Goal: Transaction & Acquisition: Book appointment/travel/reservation

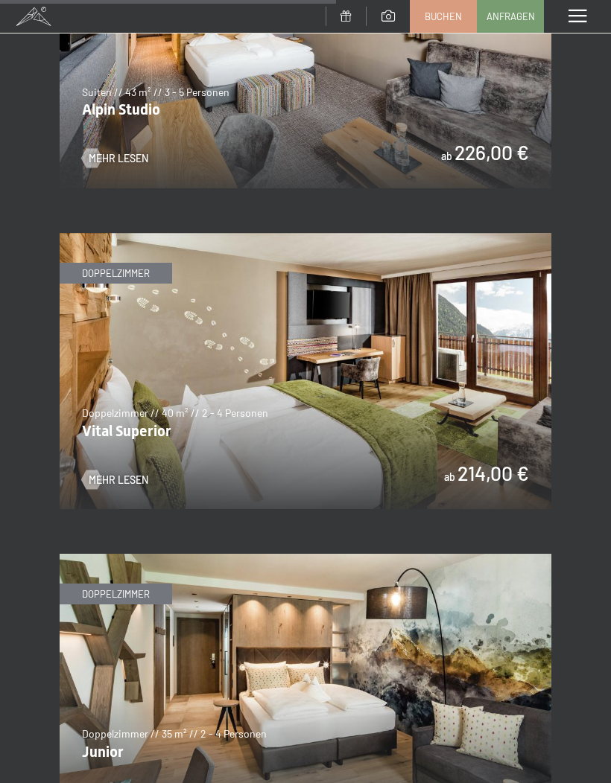
scroll to position [3135, 0]
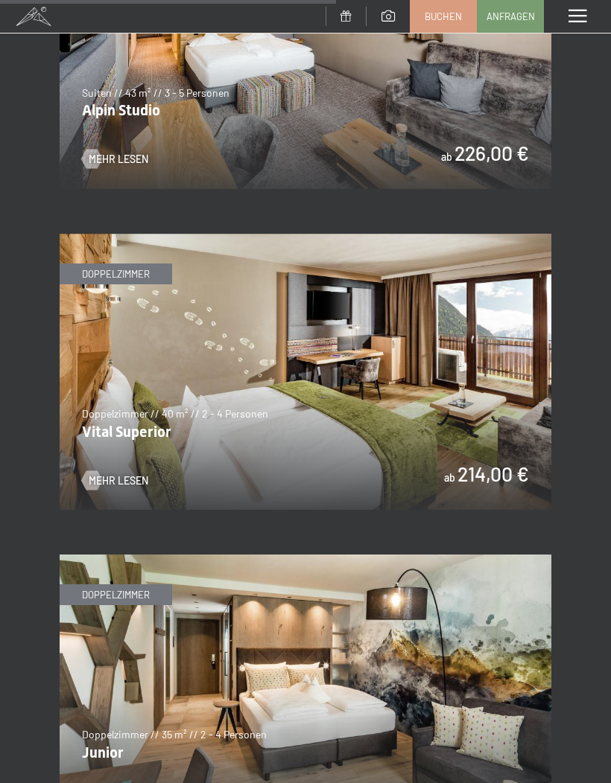
click at [440, 374] on img at bounding box center [306, 372] width 492 height 276
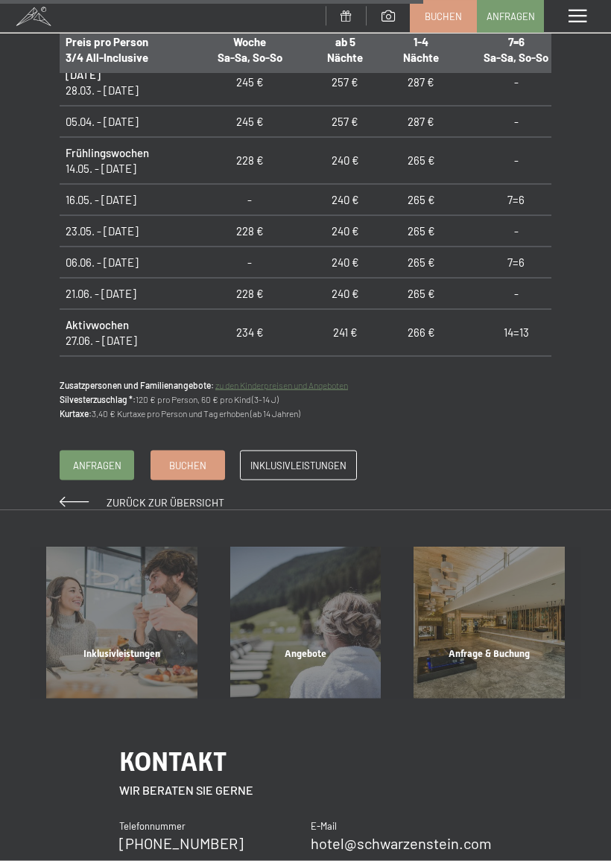
scroll to position [1278, 0]
click at [181, 451] on link "Buchen" at bounding box center [187, 465] width 73 height 28
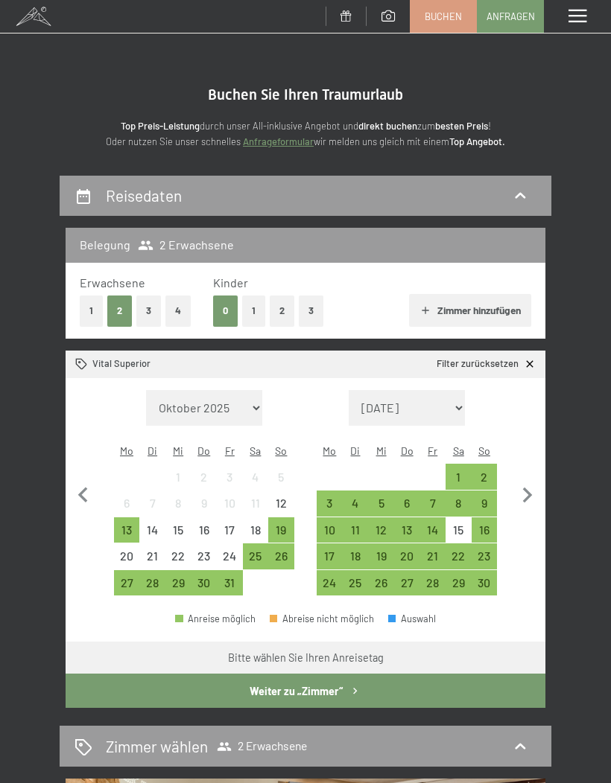
click at [532, 486] on icon "button" at bounding box center [527, 495] width 31 height 31
select select "2025-11-01"
select select "2025-12-01"
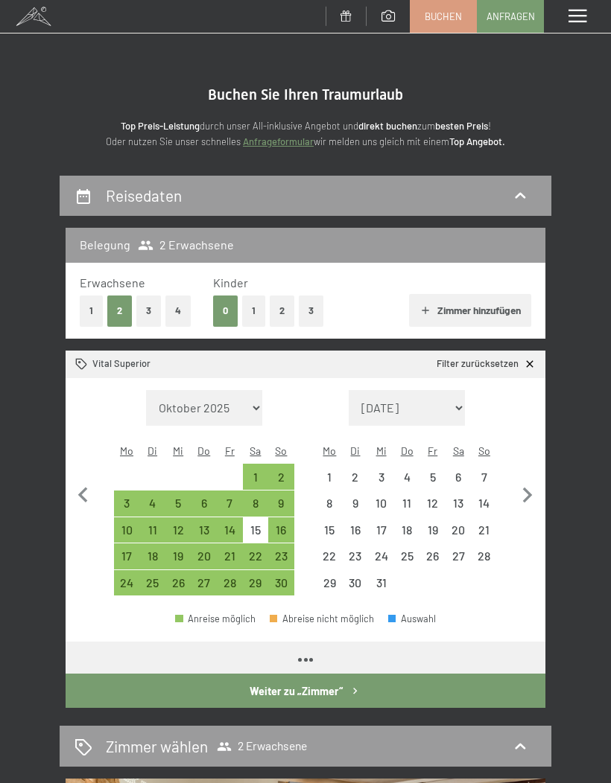
select select "2025-11-01"
select select "2025-12-01"
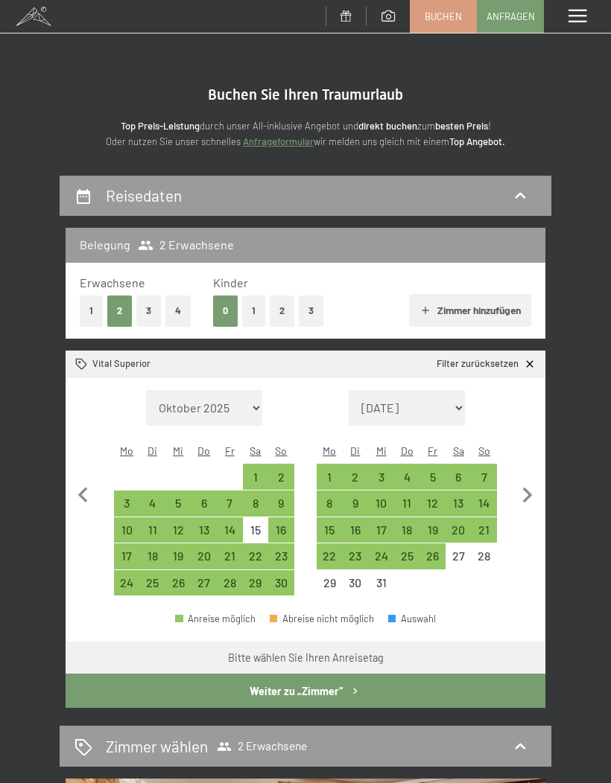
click at [531, 488] on icon "button" at bounding box center [528, 496] width 10 height 16
select select "2025-12-01"
select select "2026-01-01"
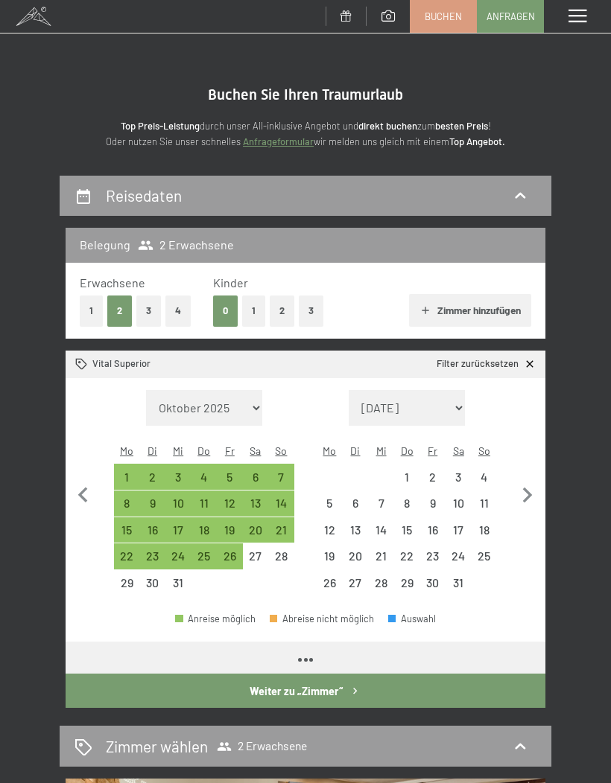
select select "2025-12-01"
select select "2026-01-01"
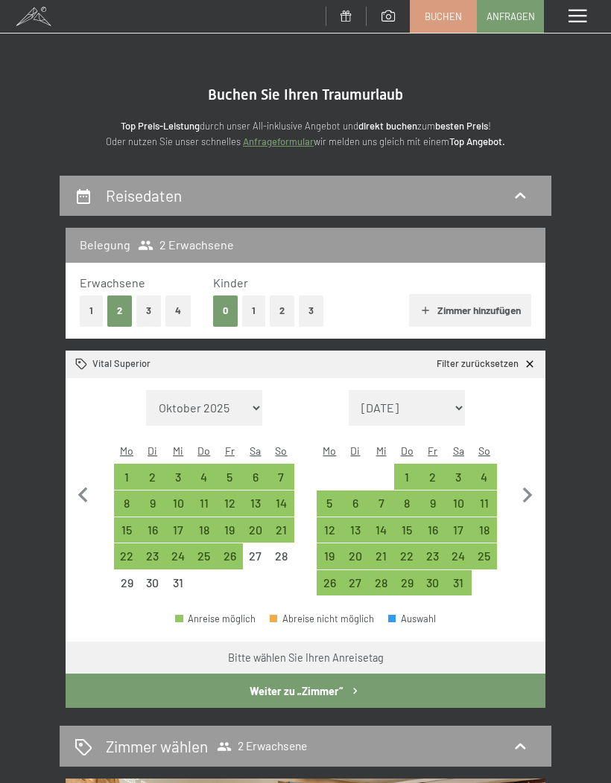
click at [534, 488] on icon "button" at bounding box center [527, 495] width 31 height 31
select select "2026-01-01"
select select "2026-02-01"
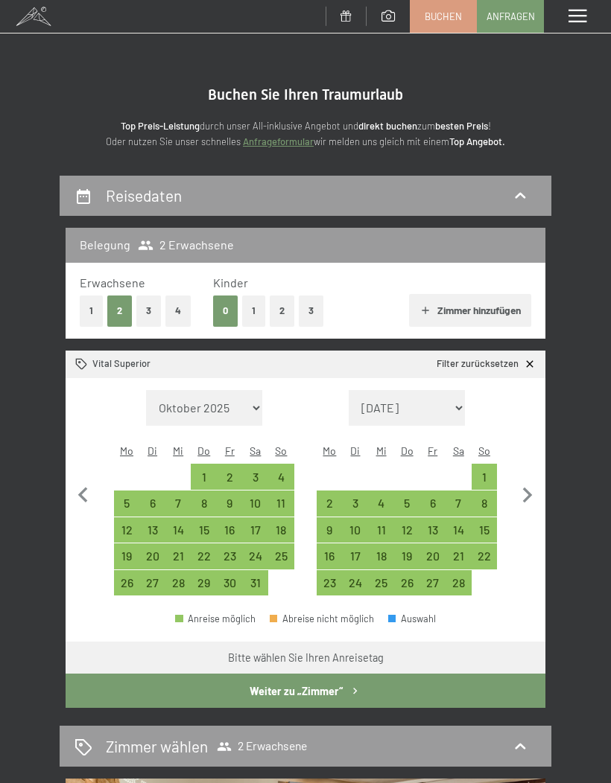
click at [532, 483] on icon "button" at bounding box center [527, 495] width 31 height 31
select select "2026-02-01"
select select "2026-03-01"
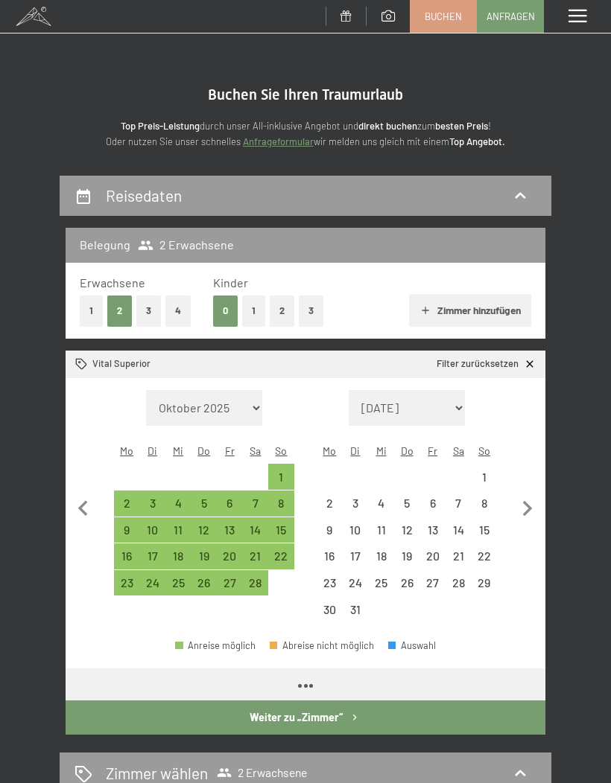
select select "2026-02-01"
select select "2026-03-01"
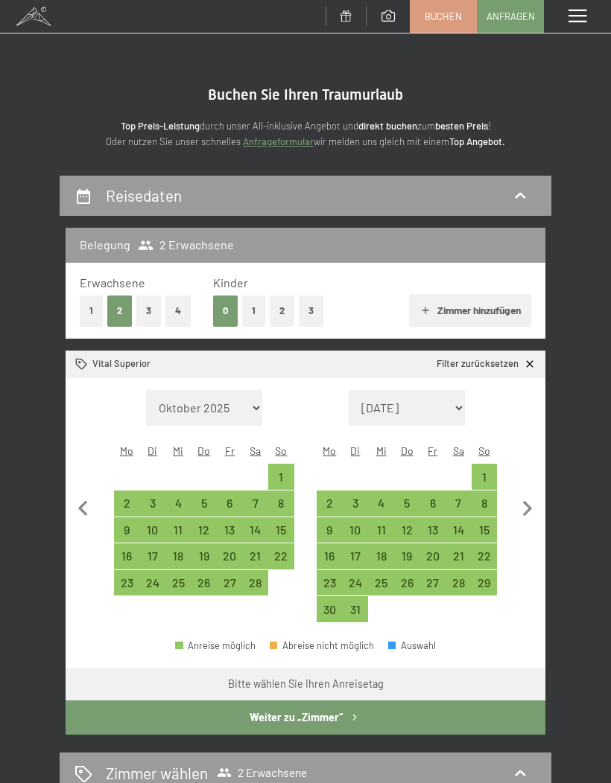
click at [532, 494] on icon "button" at bounding box center [527, 509] width 31 height 31
select select "2026-03-01"
select select "2026-04-01"
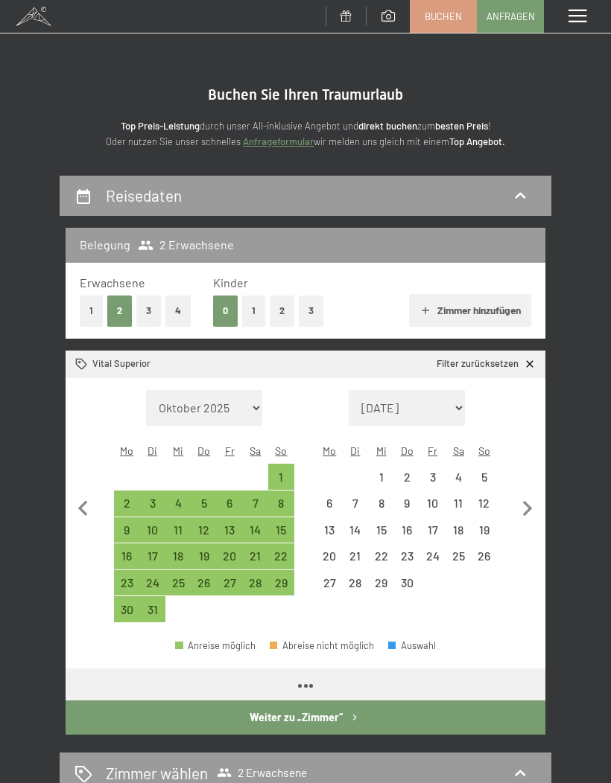
select select "2026-03-01"
select select "2026-04-01"
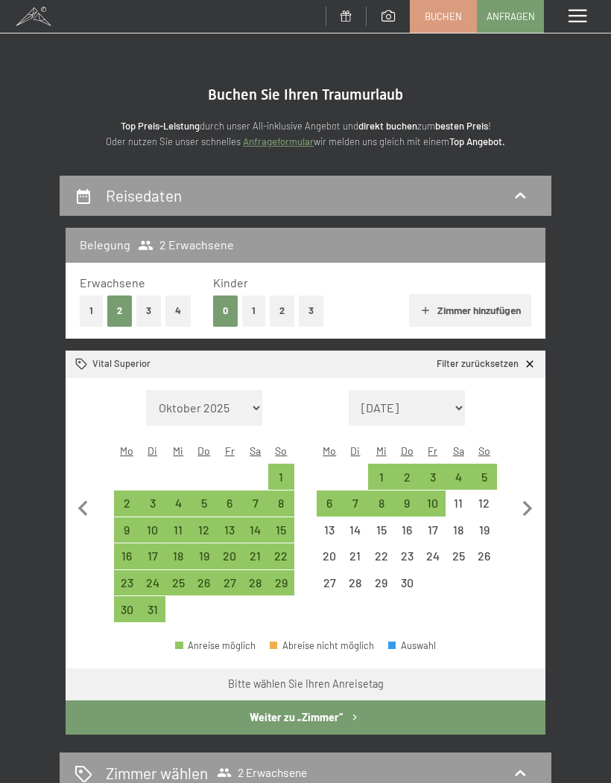
click at [530, 501] on icon "button" at bounding box center [528, 509] width 10 height 16
select select "2026-04-01"
select select "2026-05-01"
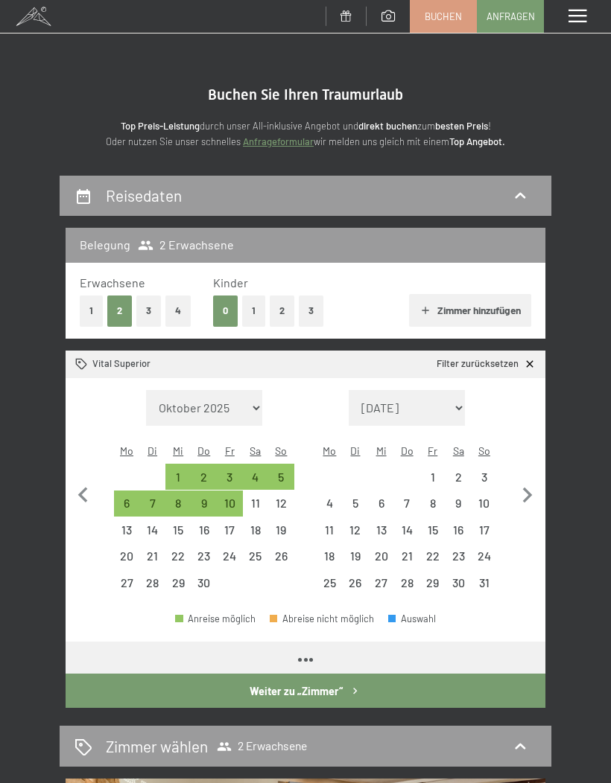
select select "2026-04-01"
select select "2026-05-01"
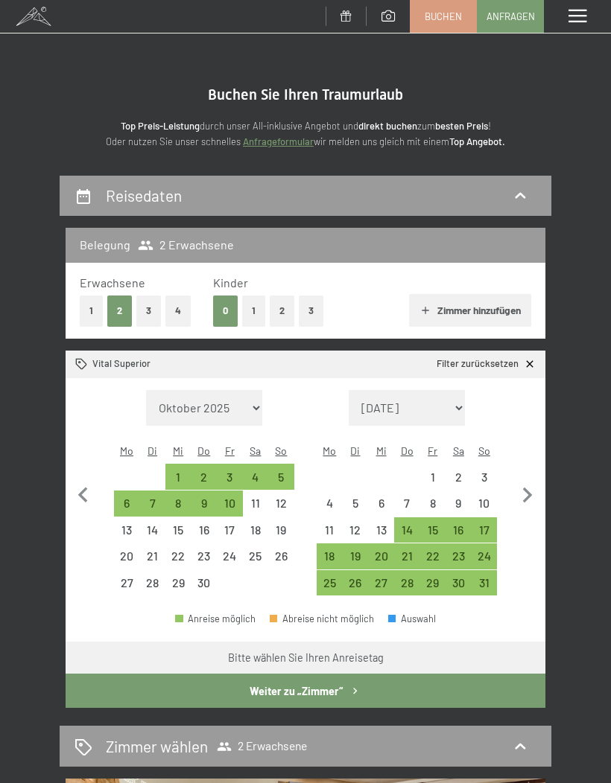
click at [532, 488] on icon "button" at bounding box center [527, 495] width 31 height 31
select select "2026-05-01"
select select "2026-06-01"
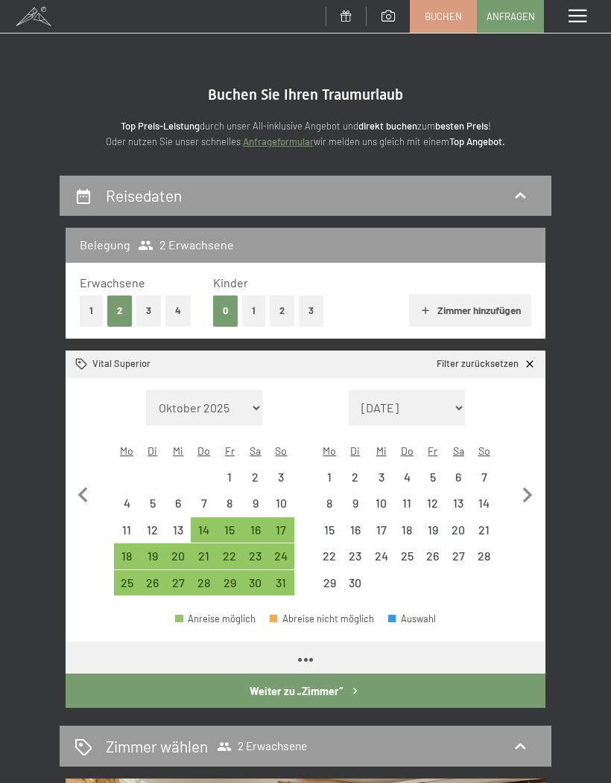
select select "2026-05-01"
select select "2026-06-01"
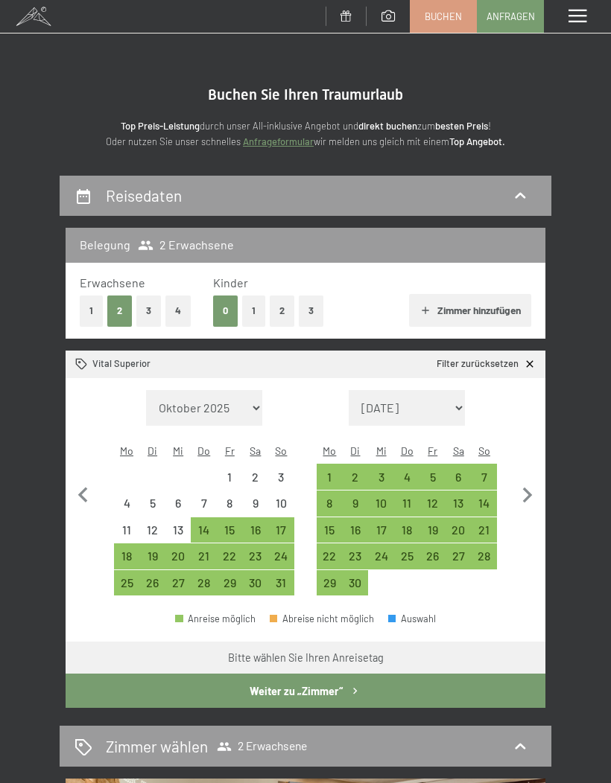
click at [490, 497] on div "14" at bounding box center [484, 508] width 23 height 23
select select "2026-05-01"
select select "2026-06-01"
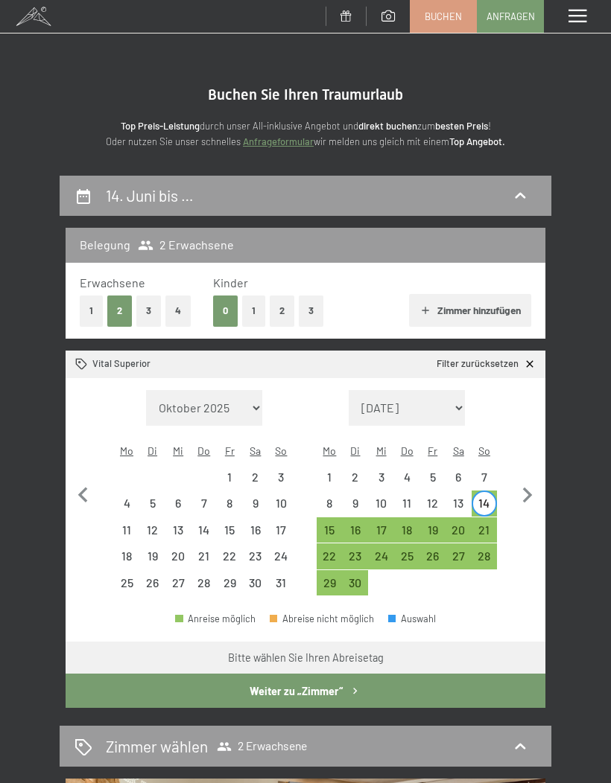
click at [490, 524] on div "21" at bounding box center [484, 535] width 23 height 23
select select "2026-05-01"
select select "2026-06-01"
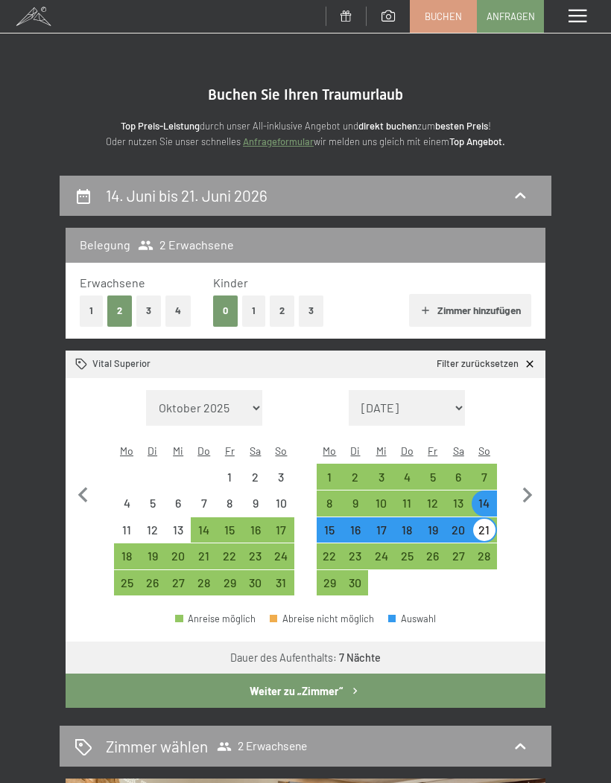
click at [91, 480] on icon "button" at bounding box center [83, 495] width 31 height 31
select select "2026-04-01"
select select "2026-05-01"
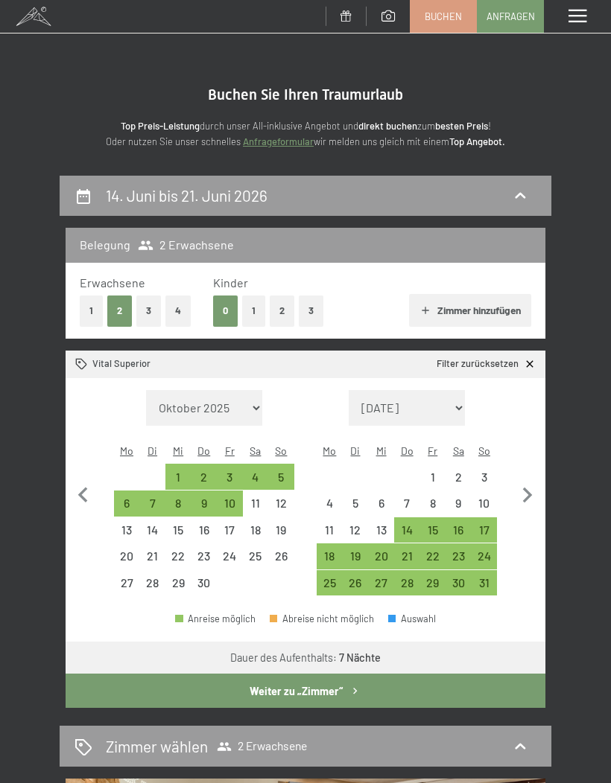
click at [89, 480] on icon "button" at bounding box center [83, 495] width 31 height 31
select select "2026-03-01"
select select "2026-04-01"
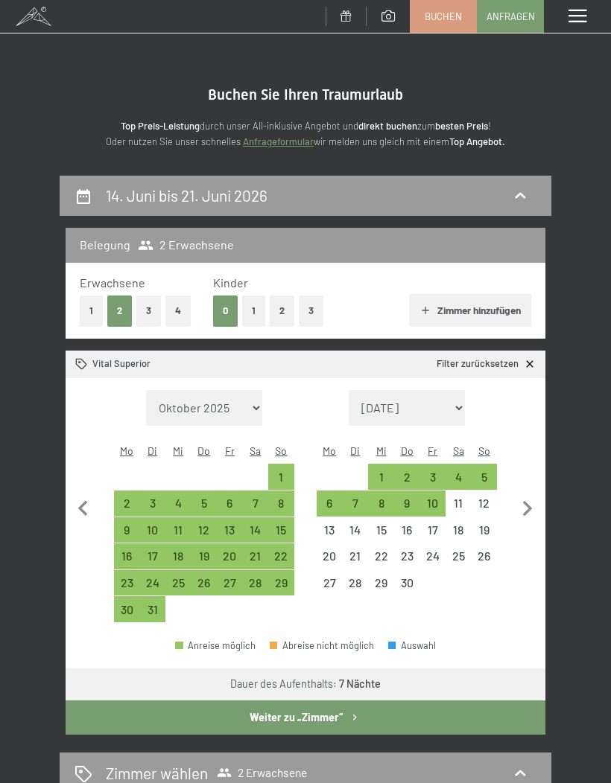
click at [287, 550] on div "22" at bounding box center [281, 561] width 23 height 23
select select "2026-03-01"
select select "2026-04-01"
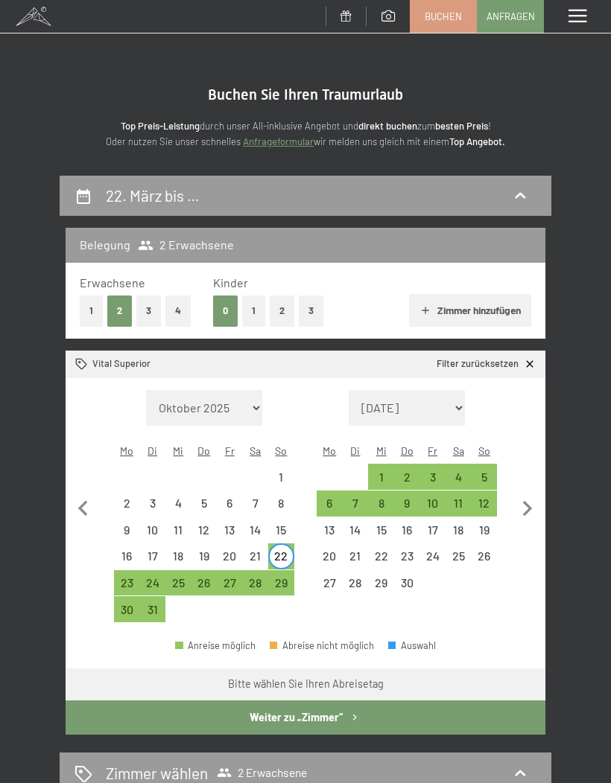
click at [291, 577] on div "29" at bounding box center [281, 588] width 23 height 23
select select "2026-03-01"
select select "2026-04-01"
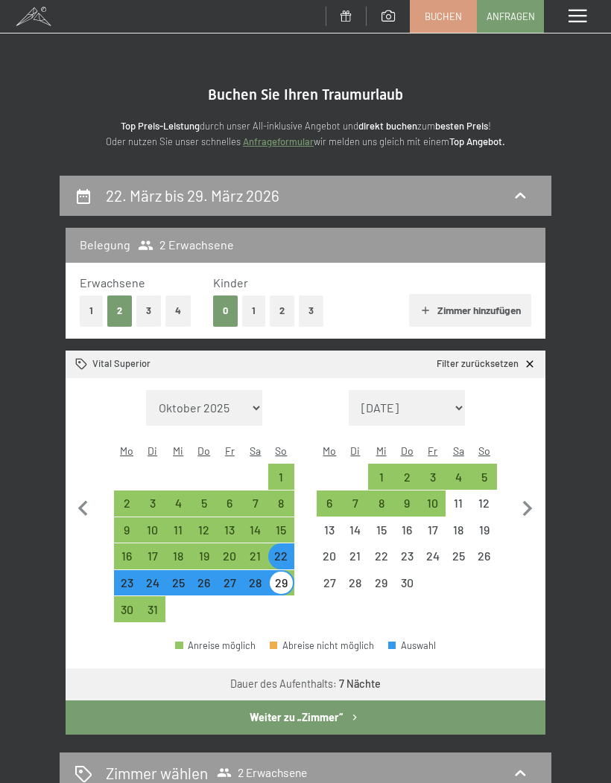
click at [428, 302] on button "Zimmer hinzufügen" at bounding box center [469, 310] width 121 height 33
select select "2026-03-01"
select select "2026-04-01"
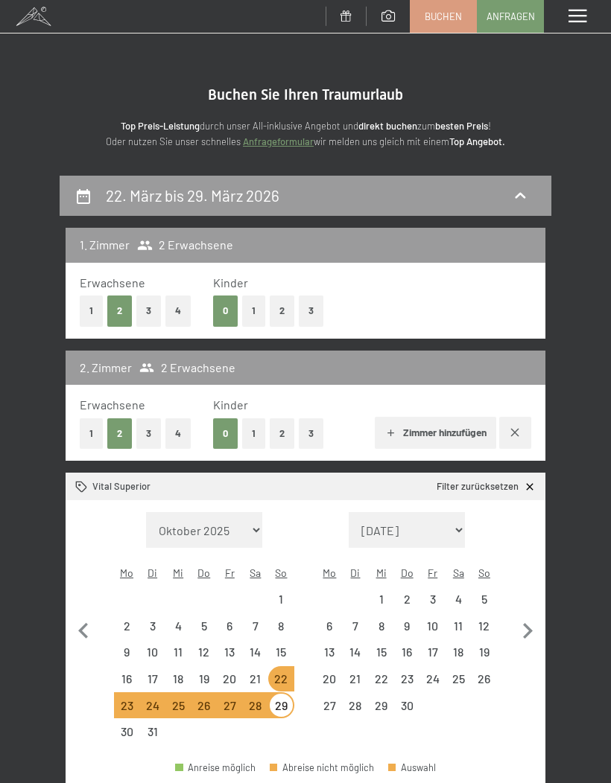
select select "2026-03-01"
select select "2026-04-01"
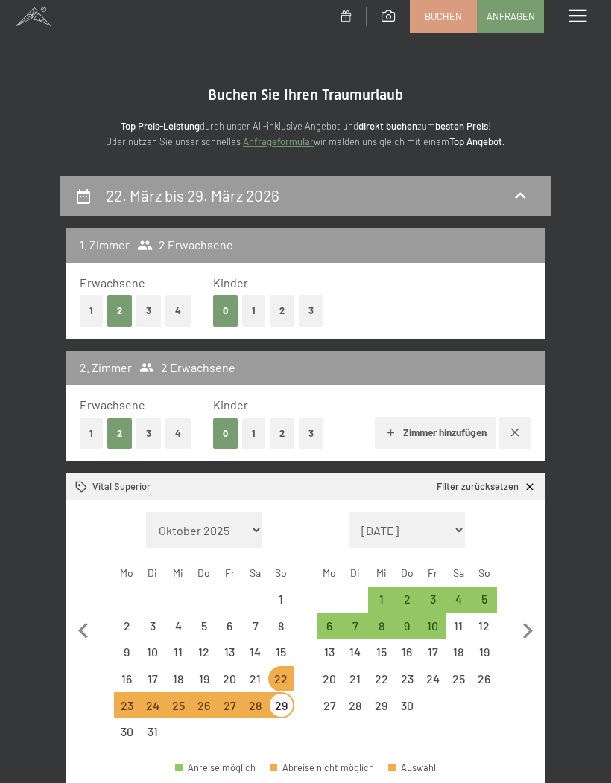
select select "2026-03-01"
select select "2026-04-01"
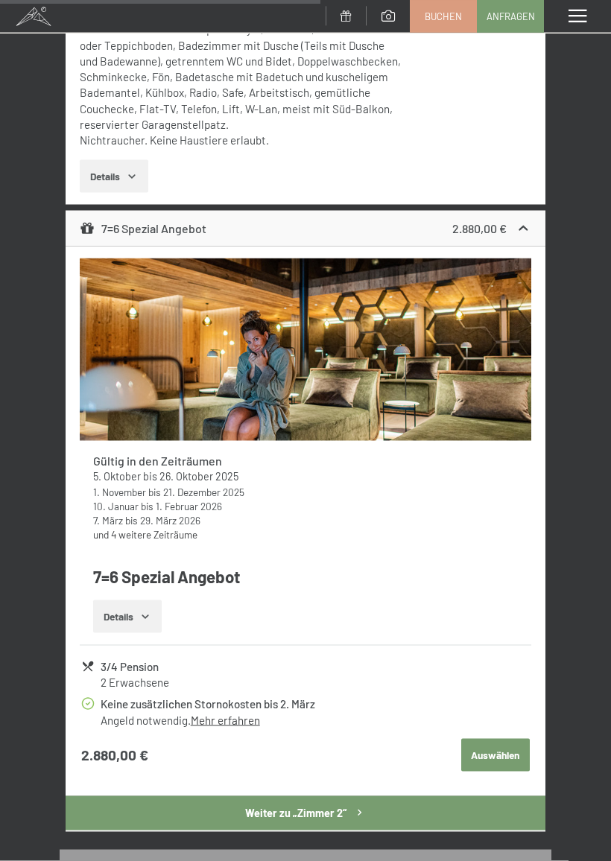
scroll to position [1177, 0]
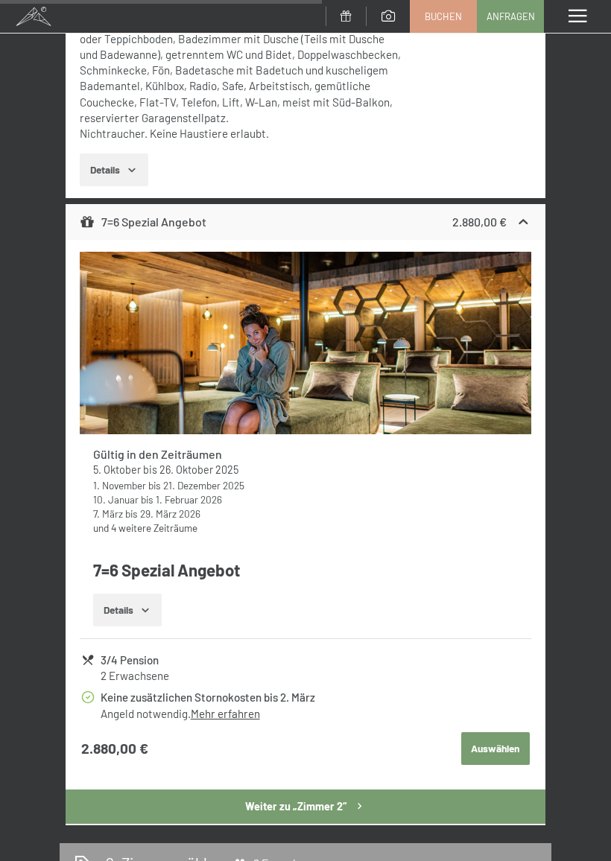
click at [497, 732] on button "Auswählen" at bounding box center [495, 748] width 69 height 33
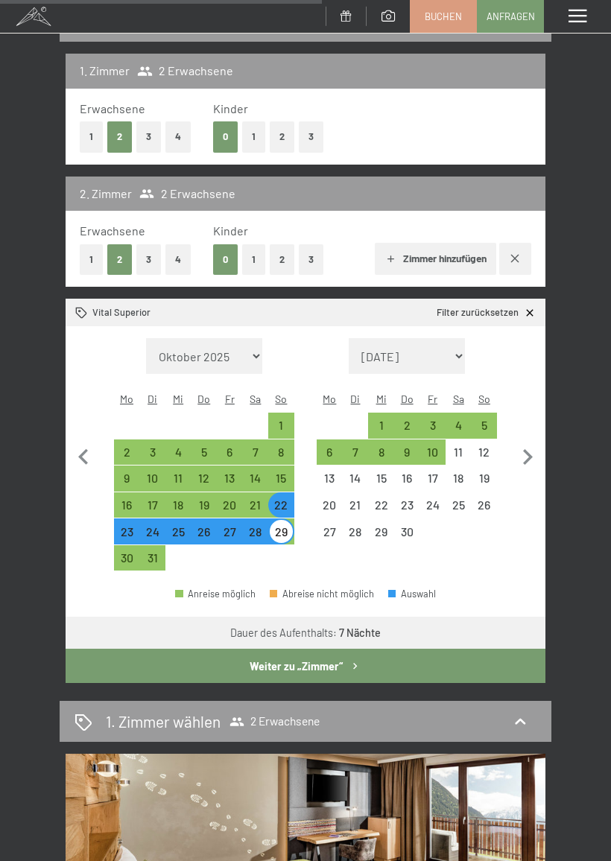
select select "2026-03-01"
select select "2026-04-01"
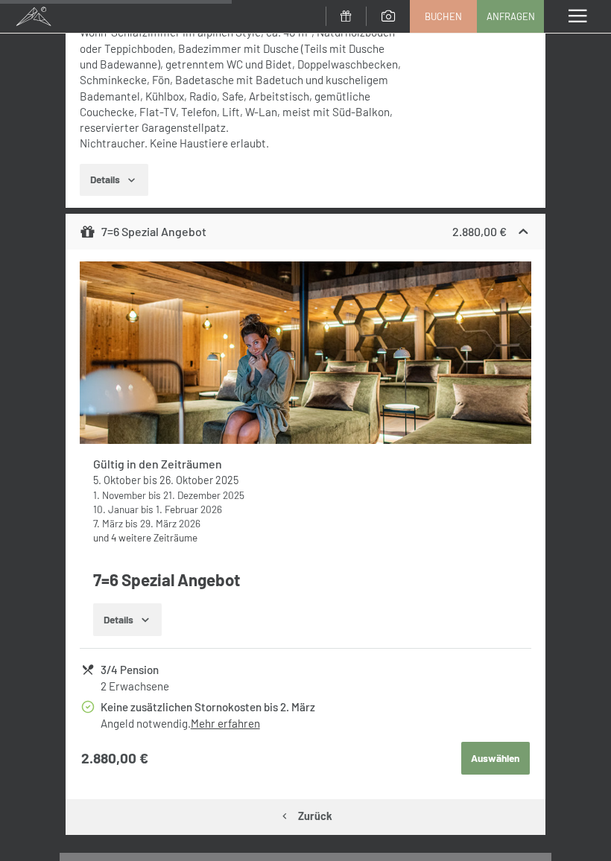
scroll to position [627, 0]
click at [496, 748] on button "Auswählen" at bounding box center [495, 758] width 69 height 33
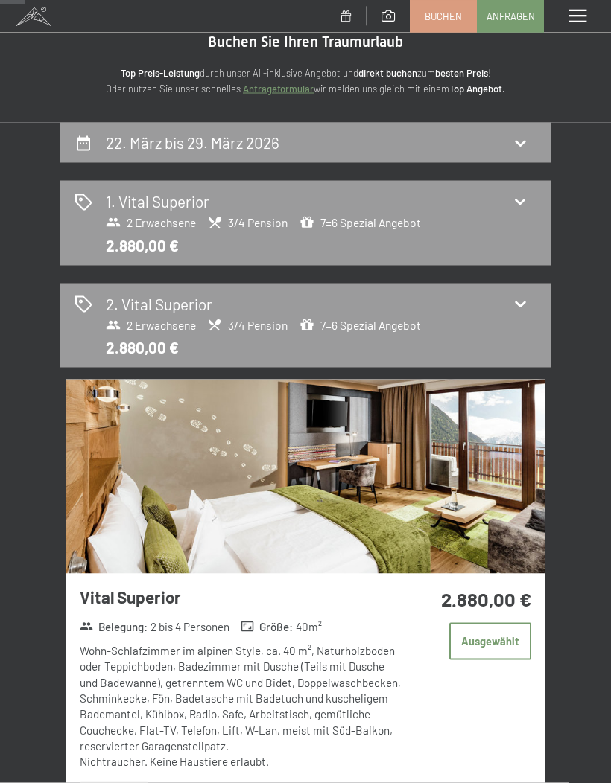
scroll to position [0, 0]
